Goal: Use online tool/utility

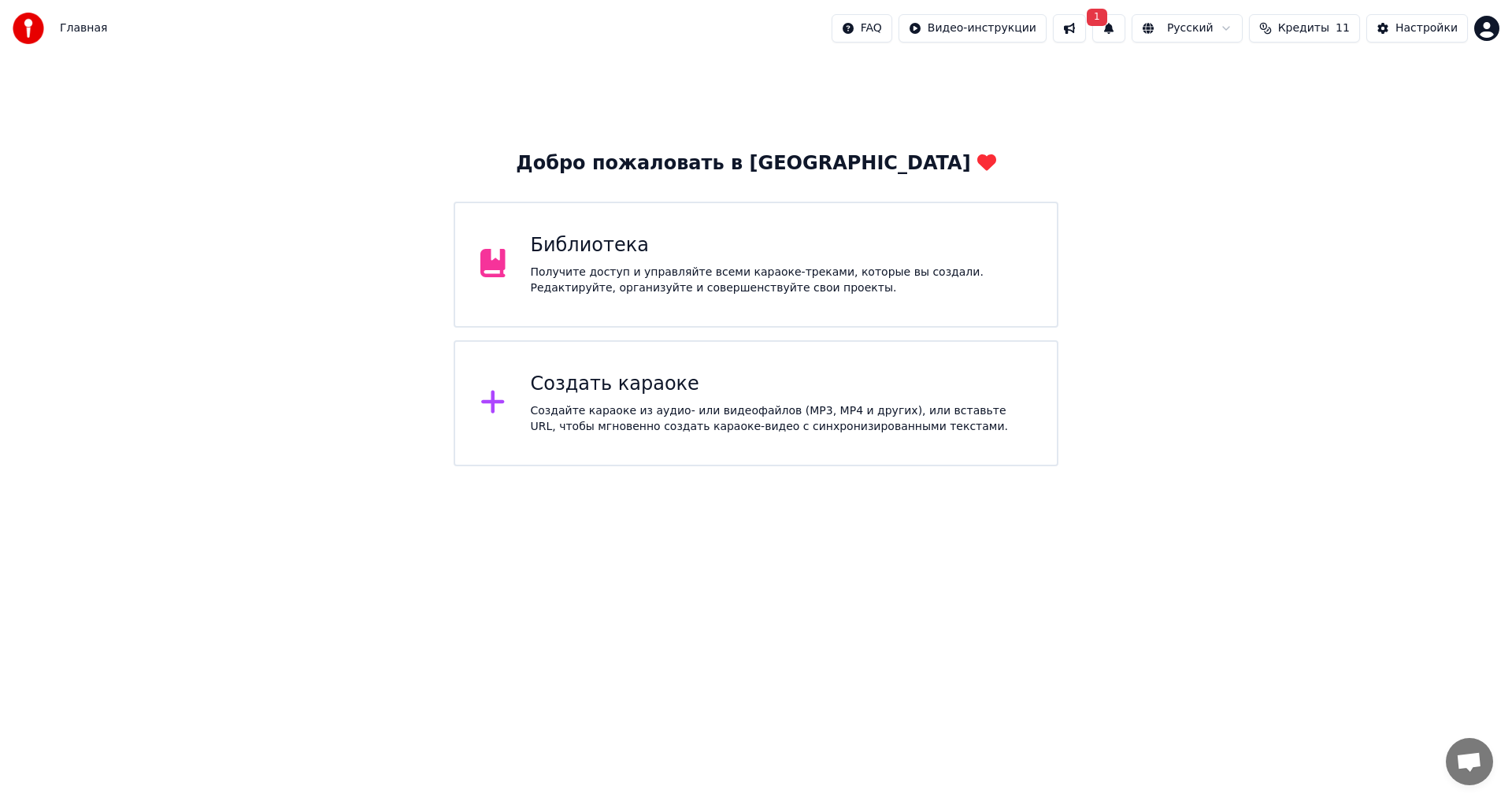
click at [643, 396] on div "Создать караоке" at bounding box center [782, 384] width 502 height 25
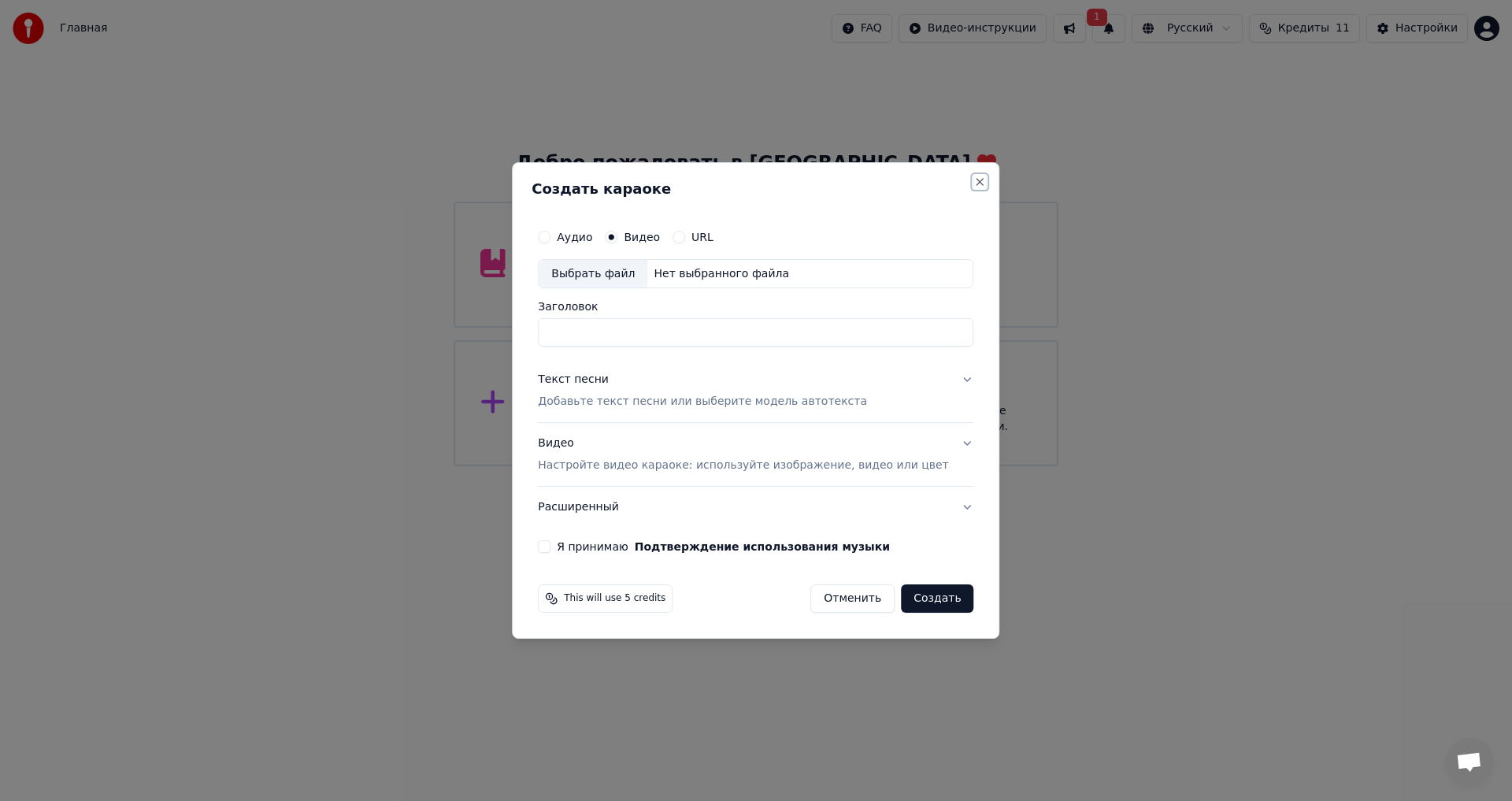
click at [975, 184] on button "Close" at bounding box center [980, 181] width 12 height 12
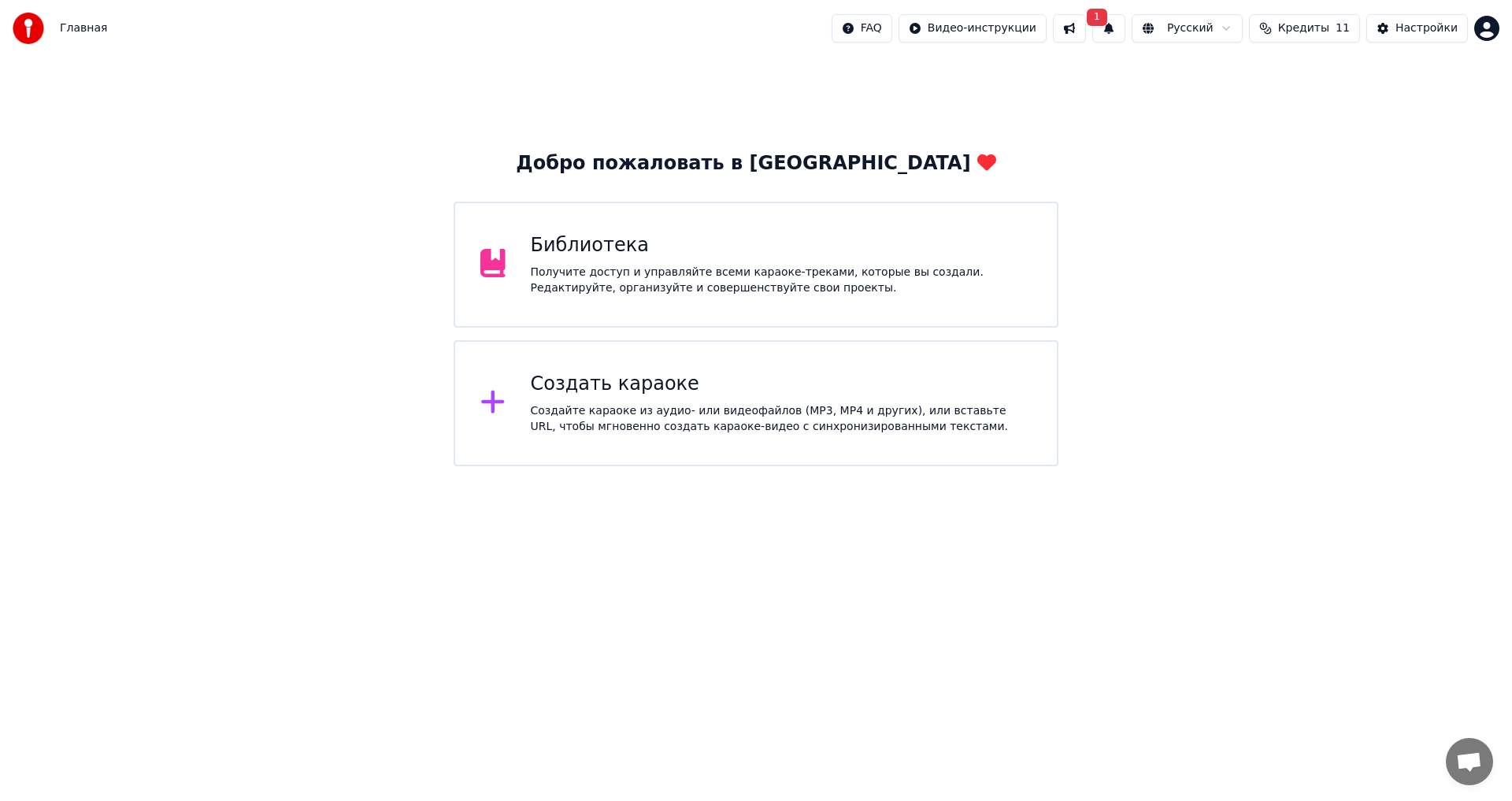
click at [1123, 29] on button "1" at bounding box center [1108, 28] width 33 height 29
click at [1216, 83] on button "Обновить" at bounding box center [1249, 78] width 83 height 29
